Goal: Task Accomplishment & Management: Use online tool/utility

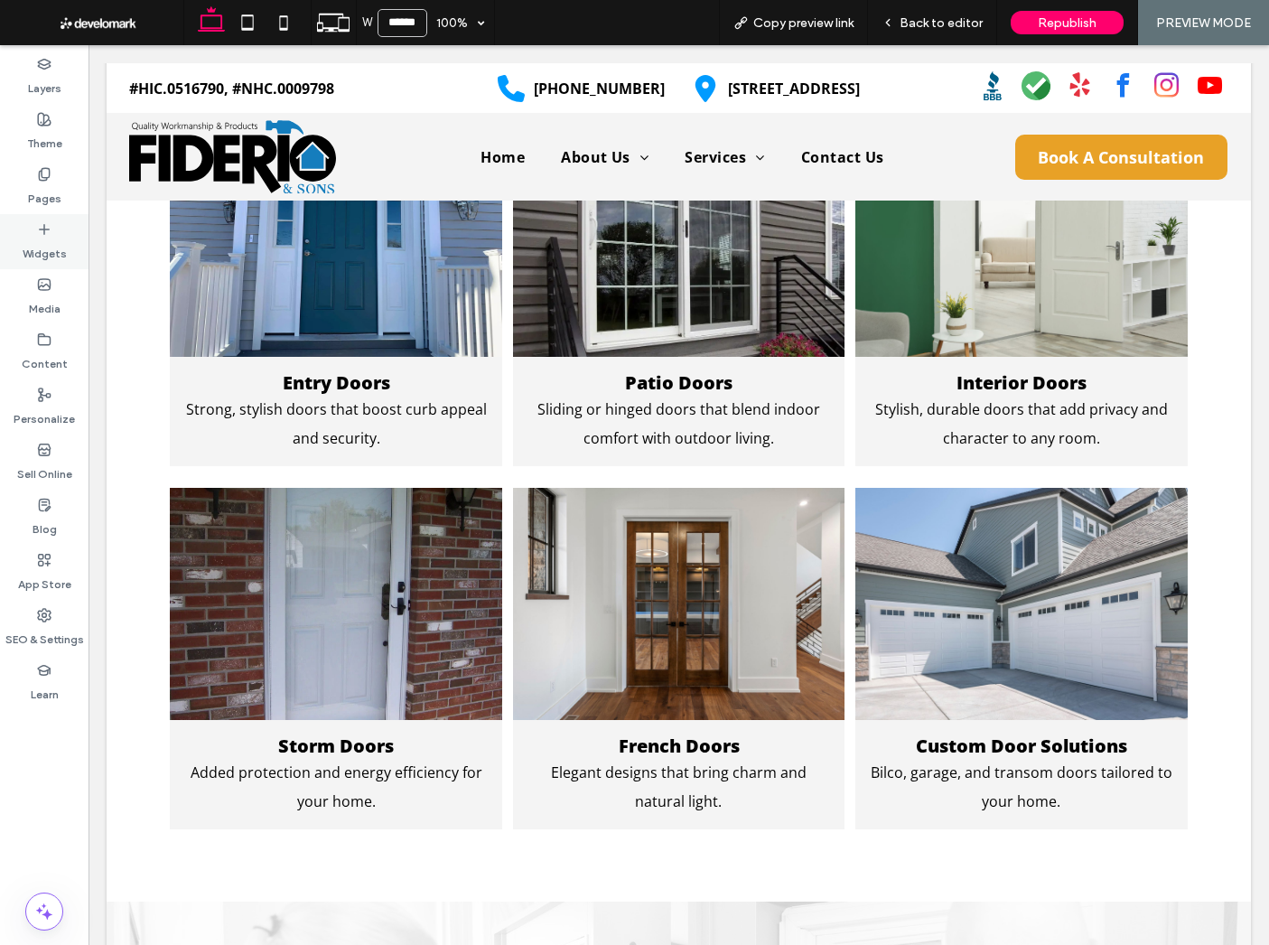
drag, startPoint x: 24, startPoint y: 183, endPoint x: 40, endPoint y: 243, distance: 62.5
click at [24, 183] on div "Pages" at bounding box center [44, 186] width 89 height 55
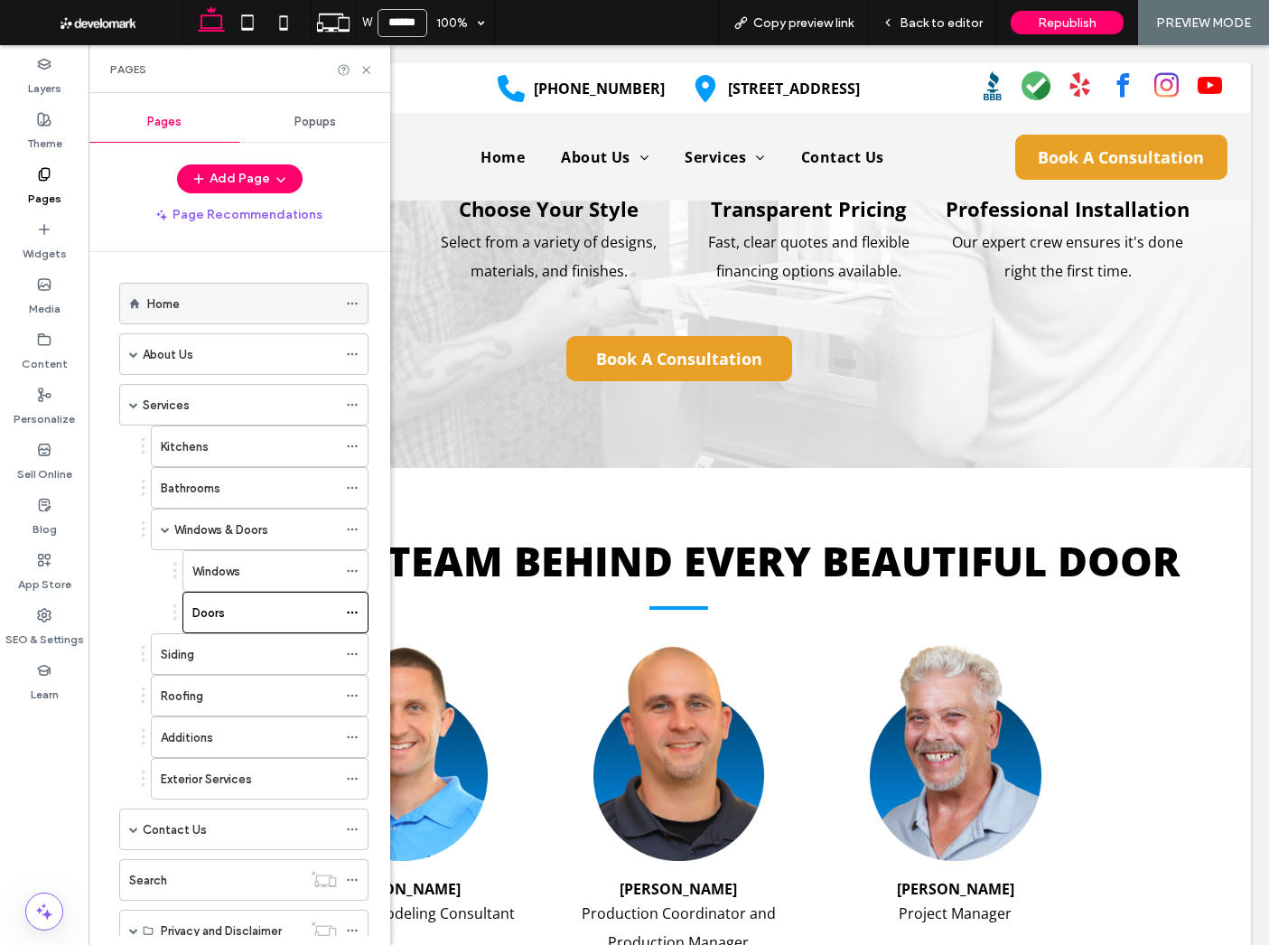
click at [204, 313] on div "Home" at bounding box center [242, 304] width 190 height 40
click at [365, 67] on icon at bounding box center [367, 70] width 14 height 14
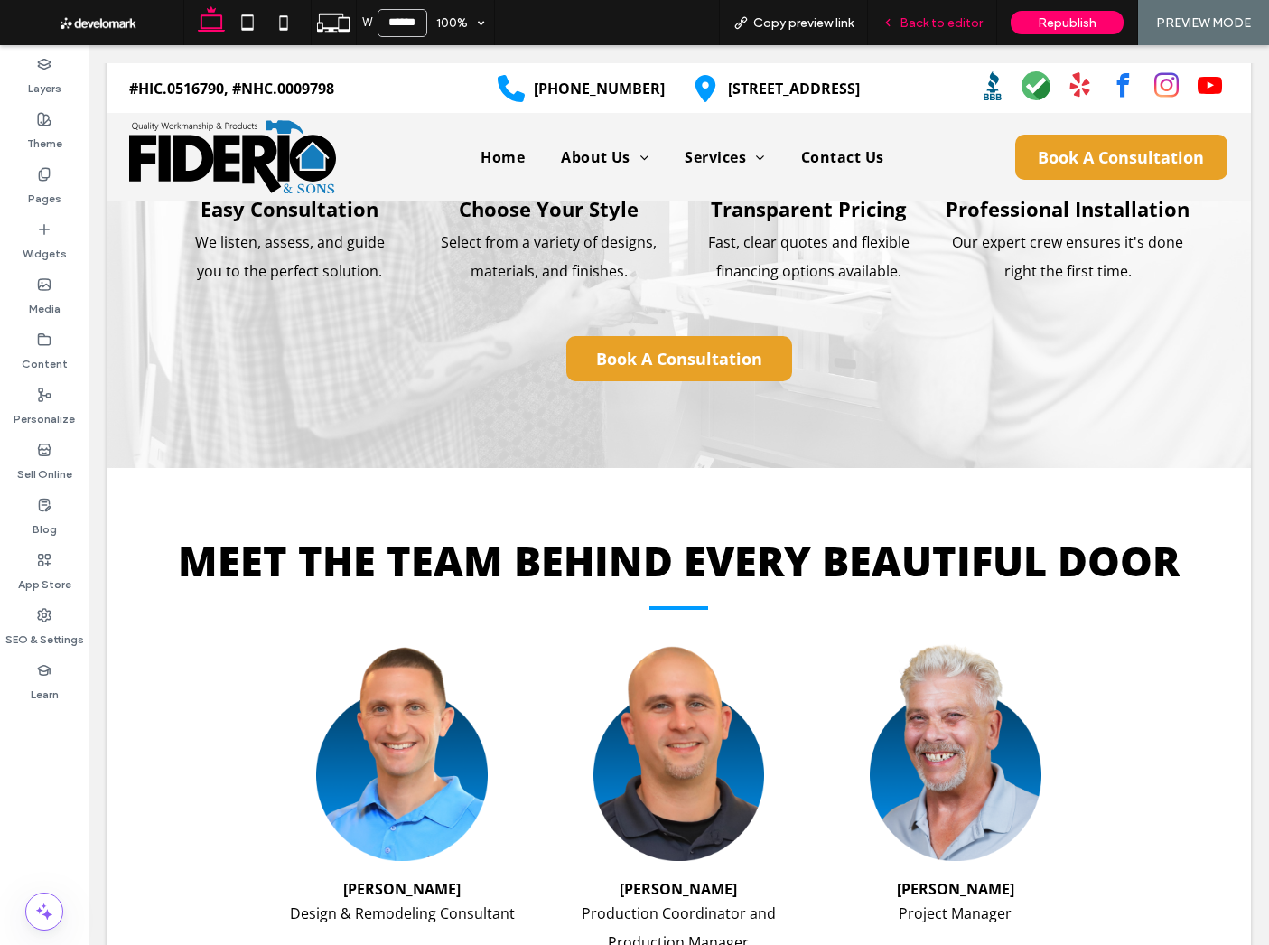
click at [933, 14] on div "Back to editor" at bounding box center [932, 22] width 129 height 45
click at [951, 30] on span "Back to editor" at bounding box center [941, 22] width 83 height 15
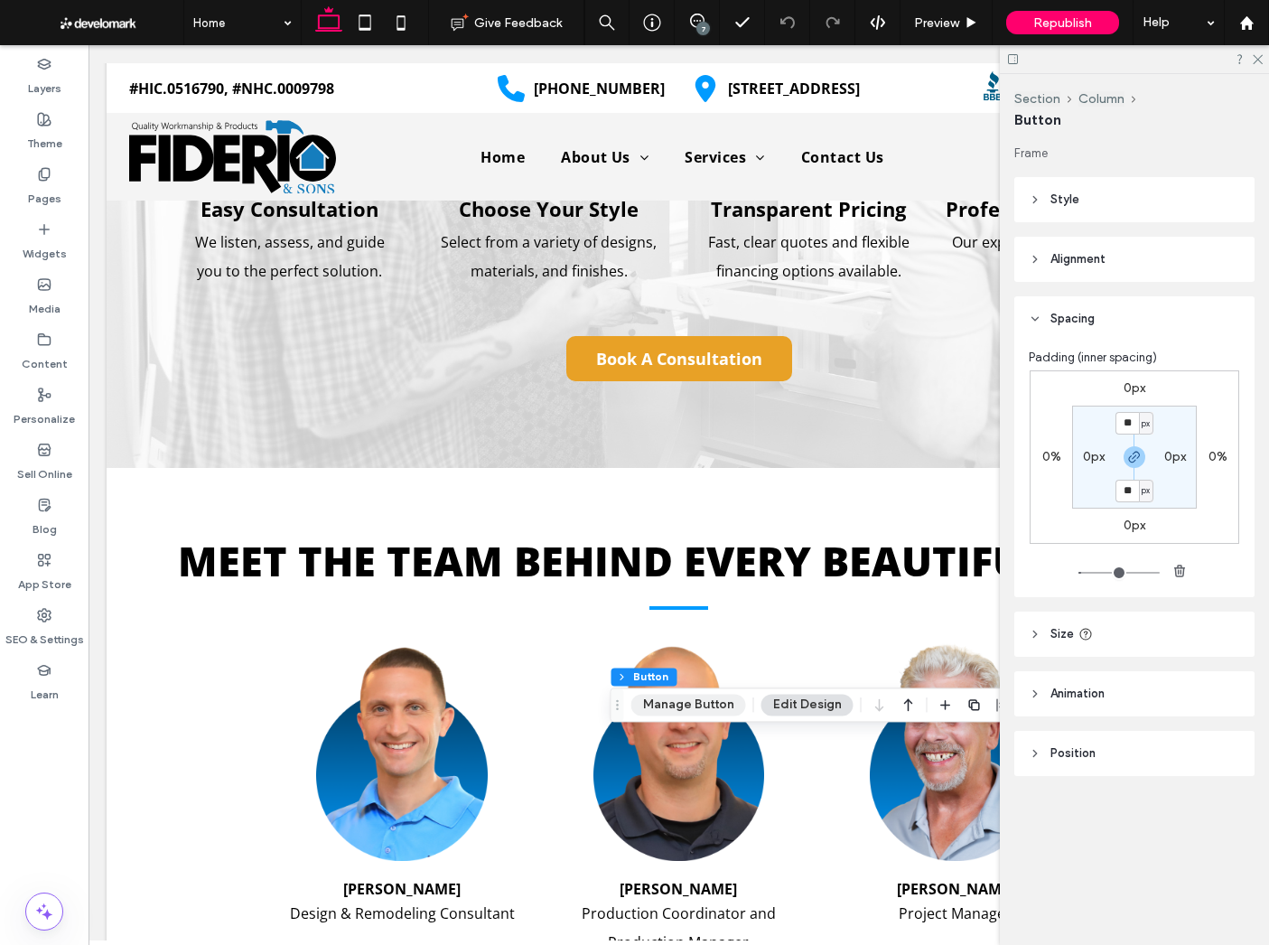
click at [700, 710] on button "Manage Button" at bounding box center [689, 705] width 115 height 22
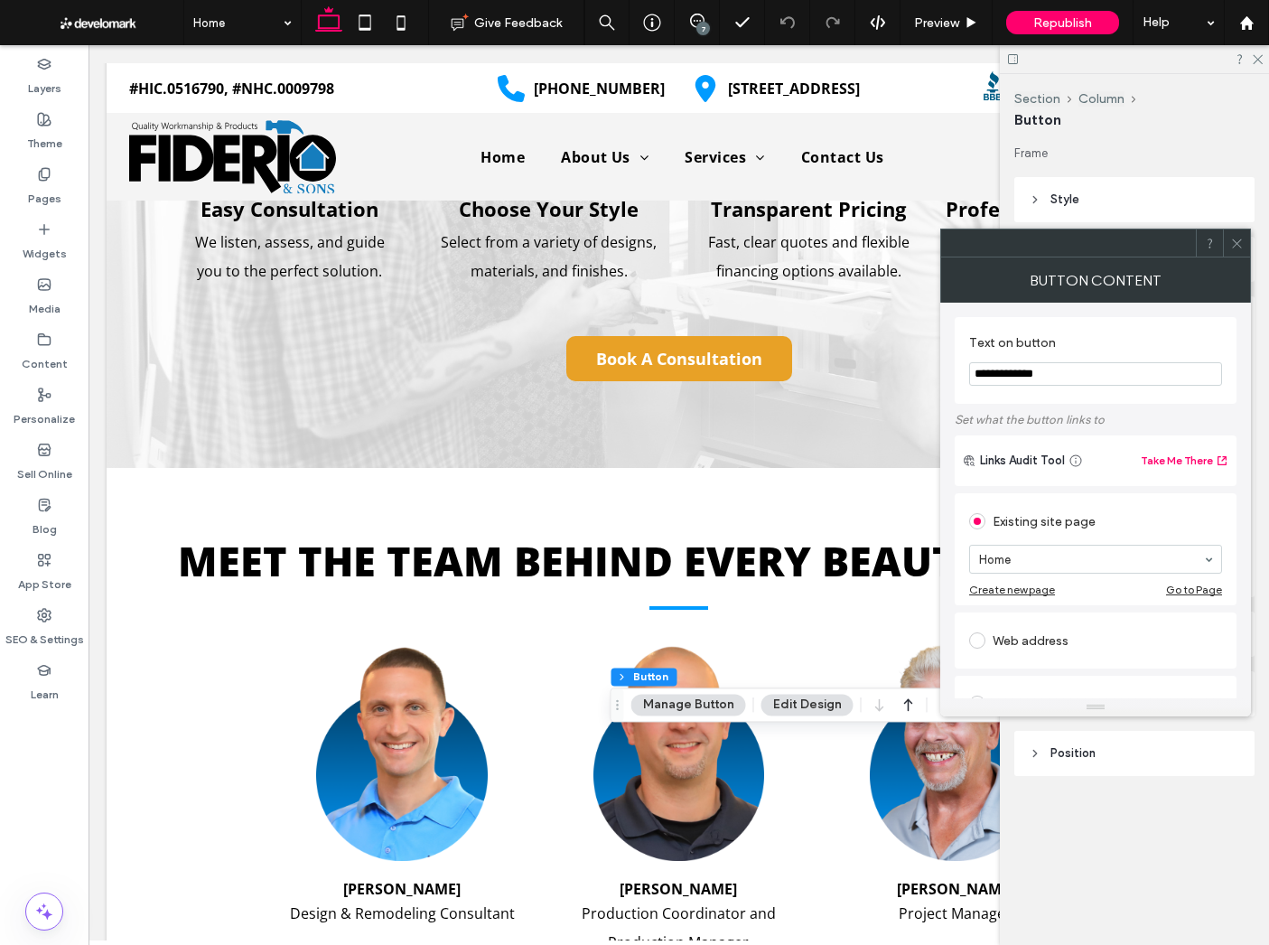
click at [1241, 243] on icon at bounding box center [1238, 244] width 14 height 14
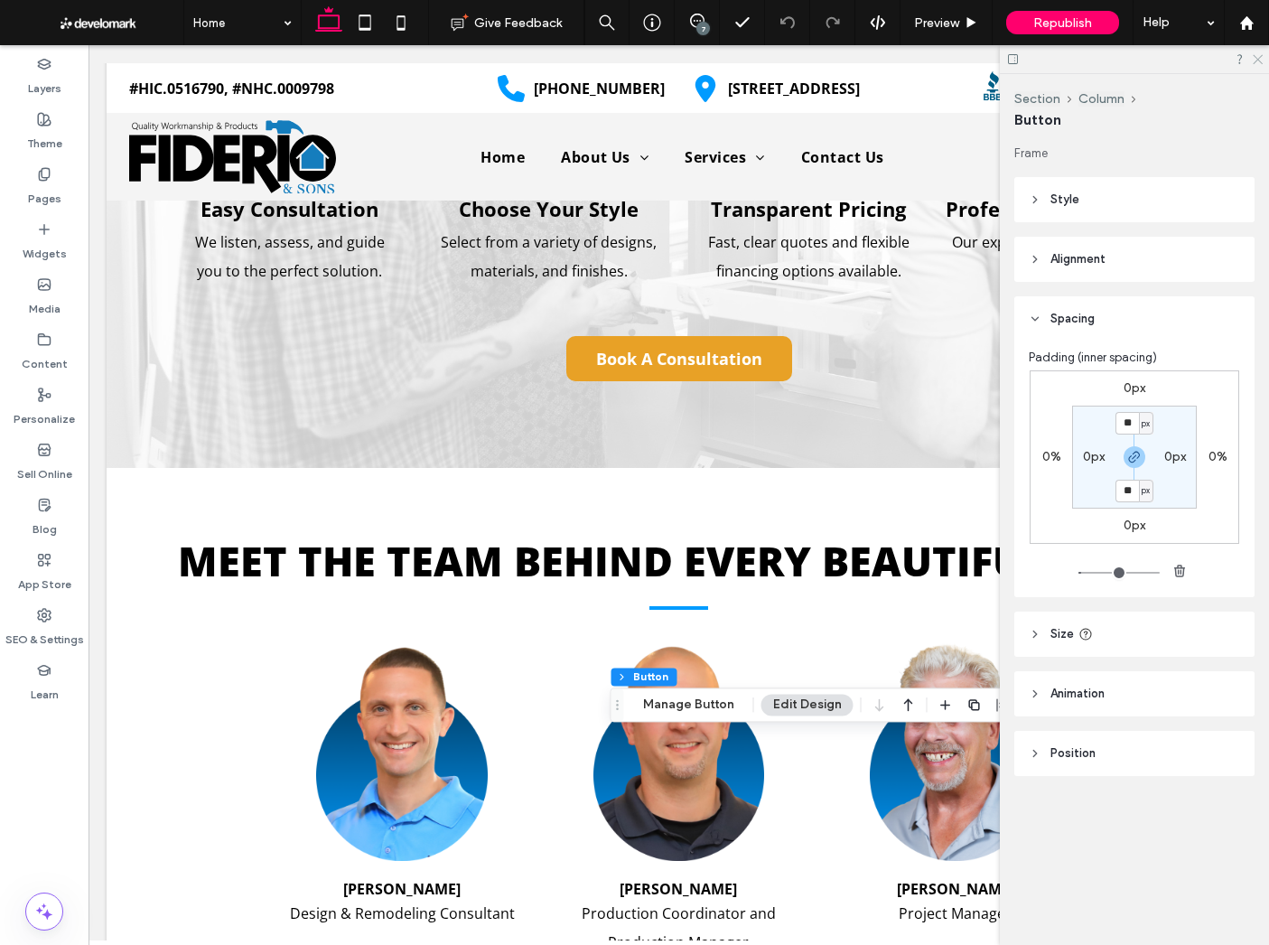
click at [1255, 62] on use at bounding box center [1258, 60] width 10 height 10
